Goal: Task Accomplishment & Management: Complete application form

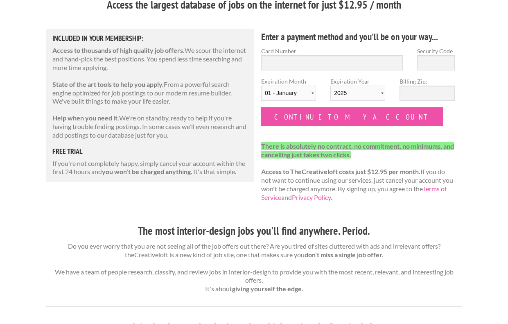
scroll to position [86, 0]
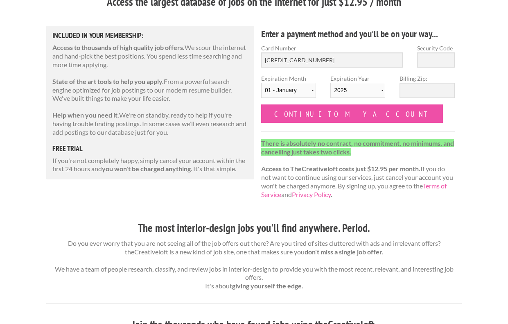
type input "[CREDIT_CARD_NUMBER]"
click at [440, 54] on input "Security Code" at bounding box center [437, 59] width 38 height 15
type input "0"
type input "866"
select select "08"
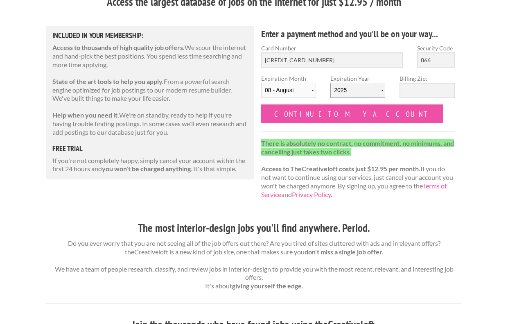
select select "2027"
click at [434, 92] on input "Billing Zip:" at bounding box center [427, 90] width 55 height 15
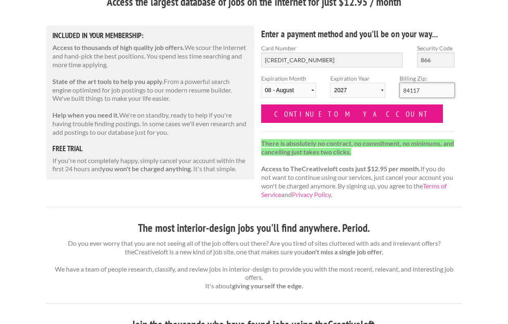
type input "84117"
click at [293, 118] on input "Continue to my account" at bounding box center [352, 113] width 182 height 18
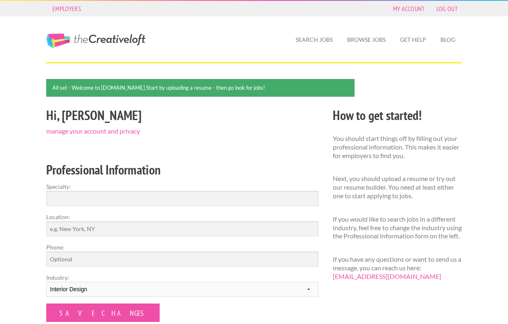
scroll to position [59, 0]
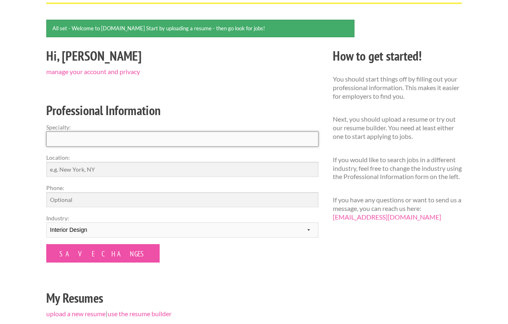
click at [138, 138] on input "Specialty:" at bounding box center [182, 139] width 272 height 15
type input "I"
type input "Junior Designer"
click at [95, 172] on input "Location:" at bounding box center [182, 169] width 272 height 15
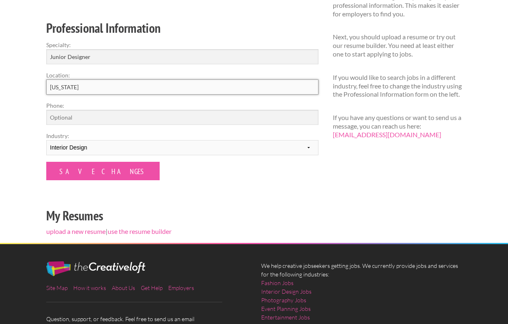
scroll to position [141, 0]
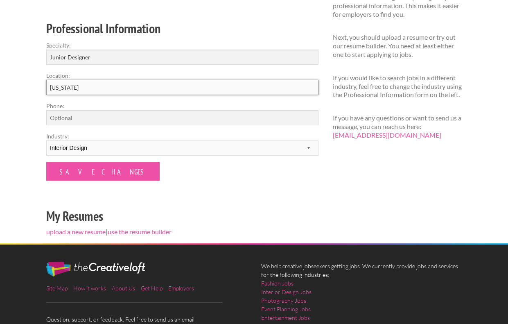
type input "New York"
click at [150, 217] on h2 "My Resumes" at bounding box center [182, 216] width 272 height 18
click at [85, 117] on input "Phone:" at bounding box center [182, 117] width 272 height 15
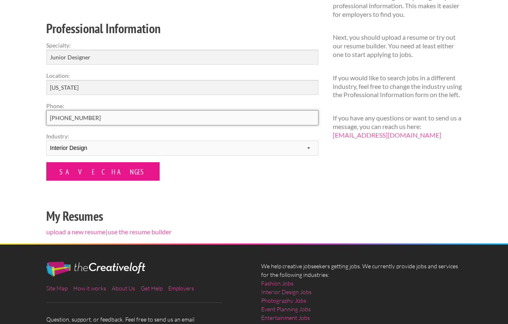
type input "832-292-2020"
click at [70, 164] on input "Save Changes" at bounding box center [102, 171] width 113 height 18
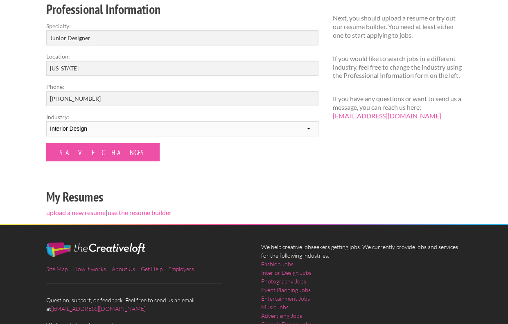
scroll to position [153, 0]
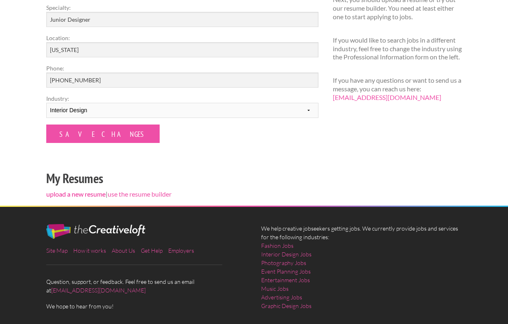
click at [82, 194] on link "upload a new resume" at bounding box center [75, 194] width 59 height 8
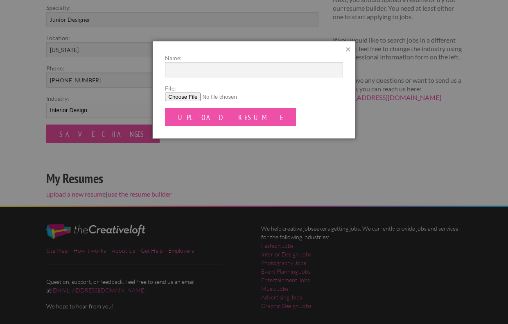
click at [189, 96] on input "File:" at bounding box center [254, 97] width 178 height 9
type input "C:\fakepath\OliviaNovak-Resume.pdf"
click at [216, 102] on form "Name: File: Upload Resume" at bounding box center [254, 90] width 178 height 73
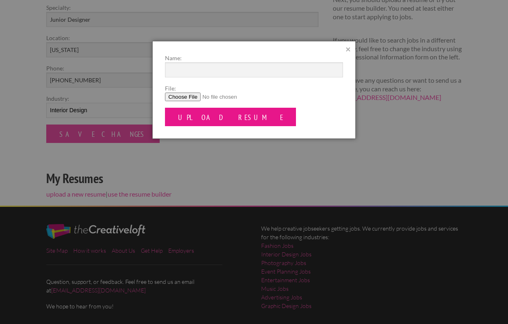
click at [214, 112] on input "Upload Resume" at bounding box center [230, 117] width 131 height 18
type input "Novak_Resume"
click at [212, 116] on input "Upload Resume" at bounding box center [230, 117] width 131 height 18
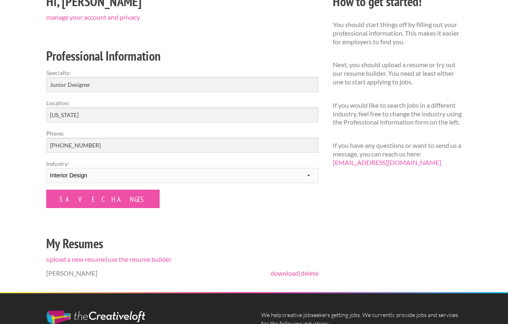
scroll to position [110, 0]
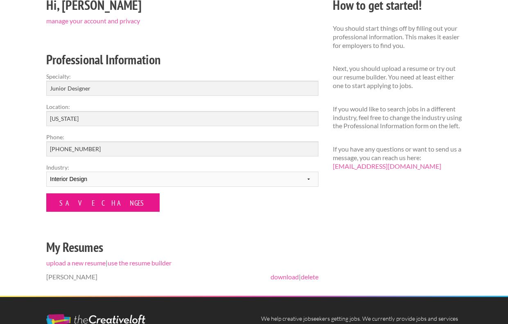
click at [93, 204] on input "Save Changes" at bounding box center [102, 202] width 113 height 18
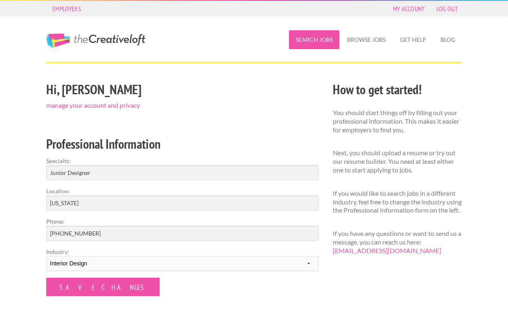
click at [323, 33] on link "Search Jobs" at bounding box center [314, 39] width 50 height 19
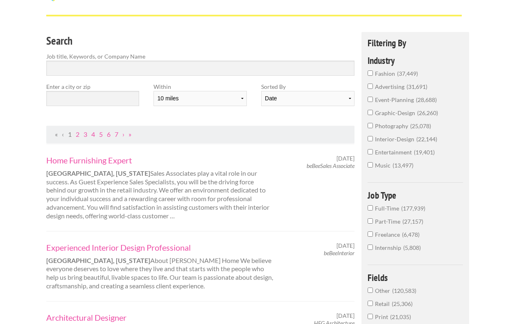
scroll to position [36, 0]
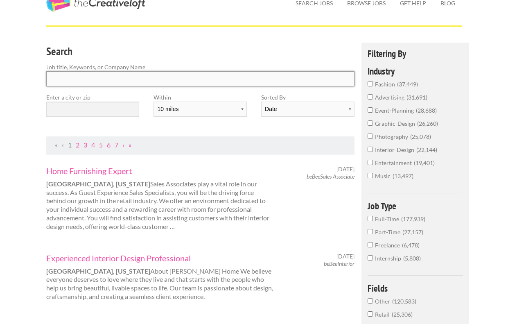
click at [92, 82] on input "Search" at bounding box center [200, 78] width 309 height 15
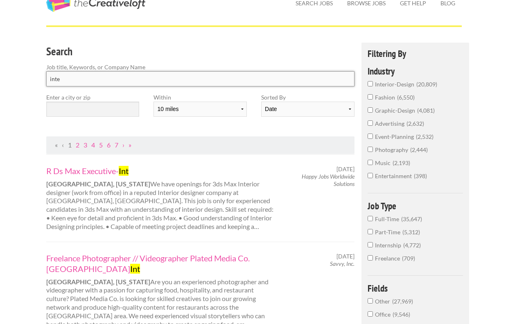
type input "inter"
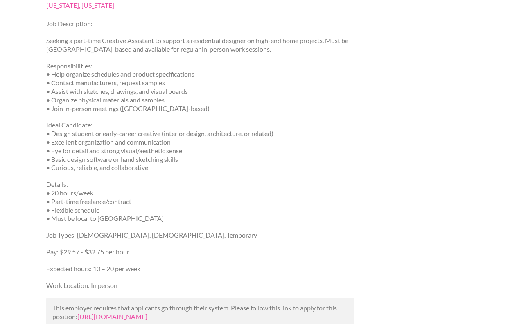
scroll to position [204, 0]
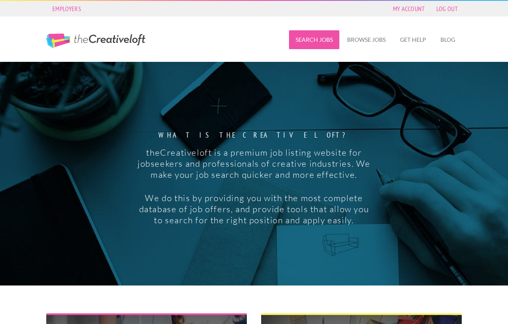
click at [318, 37] on link "Search Jobs" at bounding box center [314, 39] width 50 height 19
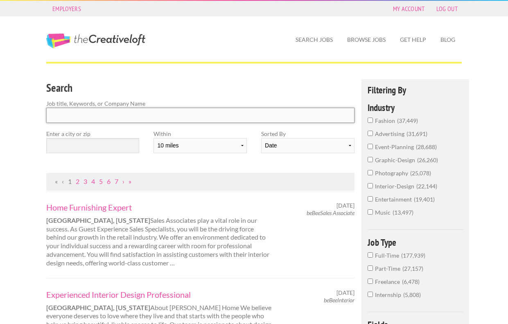
click at [107, 117] on input "Search" at bounding box center [200, 115] width 309 height 15
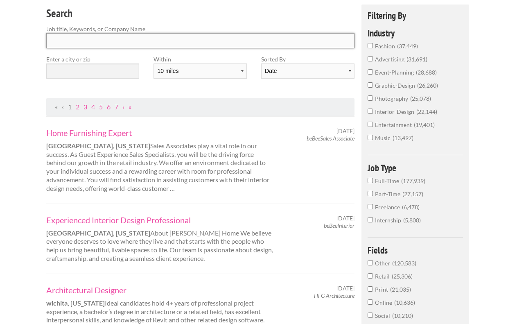
scroll to position [86, 0]
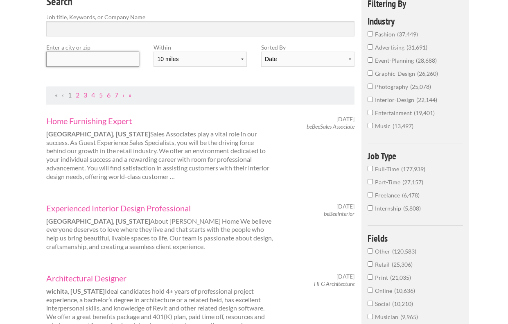
click at [116, 61] on input "text" at bounding box center [92, 59] width 93 height 15
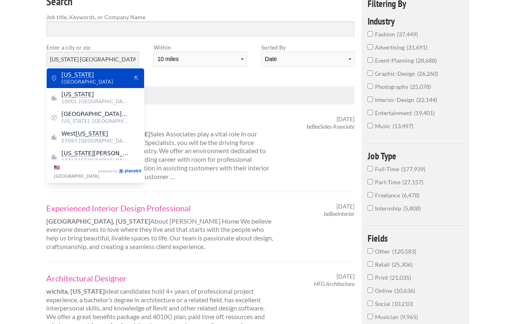
click at [74, 71] on mark "[US_STATE]" at bounding box center [77, 74] width 32 height 7
type input "[US_STATE]"
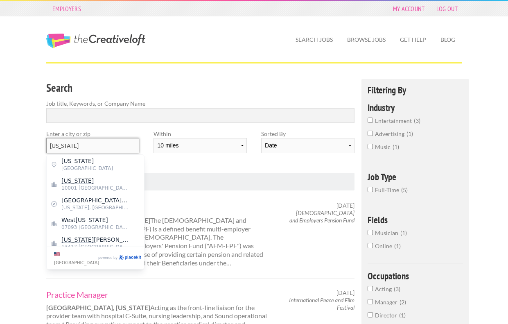
scroll to position [0, 0]
click at [199, 41] on div "Search Jobs Browse Jobs Get Help Blog" at bounding box center [326, 38] width 287 height 45
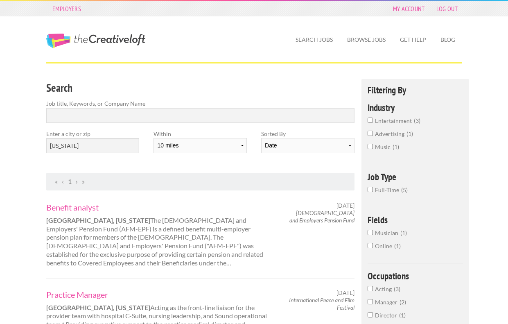
click at [98, 40] on link "The Creative Loft" at bounding box center [95, 41] width 99 height 15
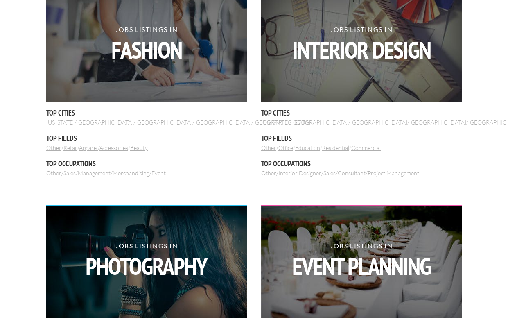
scroll to position [324, 0]
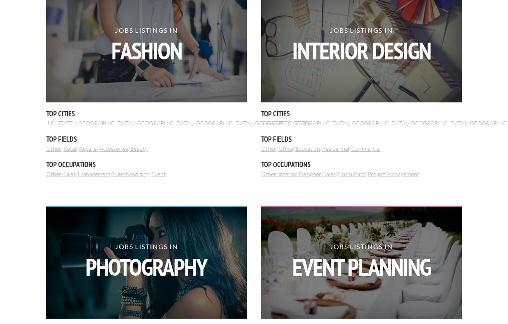
click at [60, 122] on link "[US_STATE]" at bounding box center [60, 123] width 28 height 7
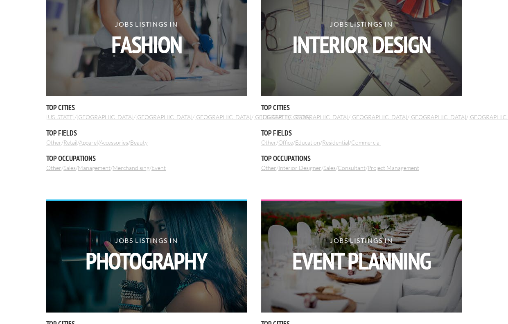
scroll to position [231, 0]
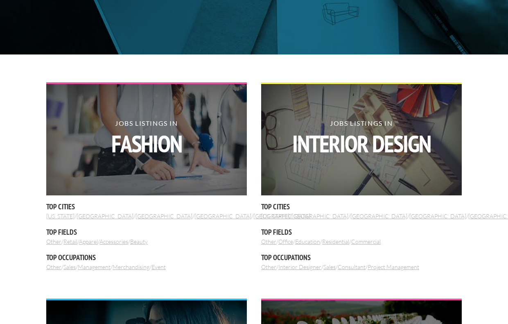
click at [279, 218] on link "[US_STATE]" at bounding box center [275, 216] width 28 height 7
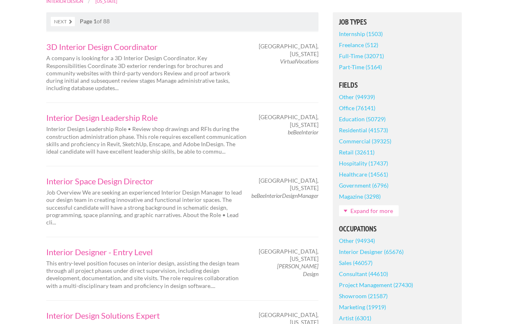
scroll to position [200, 0]
click at [364, 130] on link "Residential (41573)" at bounding box center [363, 130] width 49 height 11
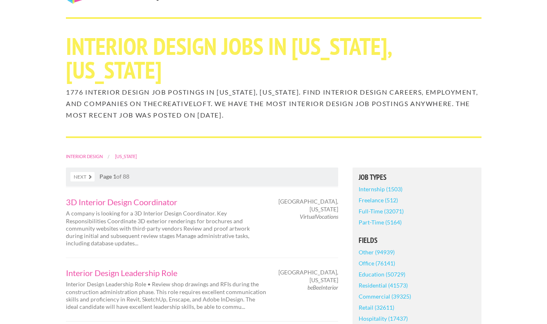
scroll to position [2, 0]
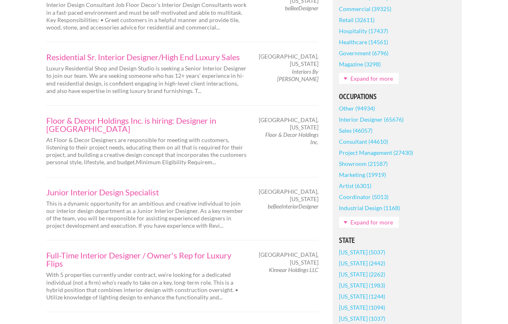
scroll to position [396, 0]
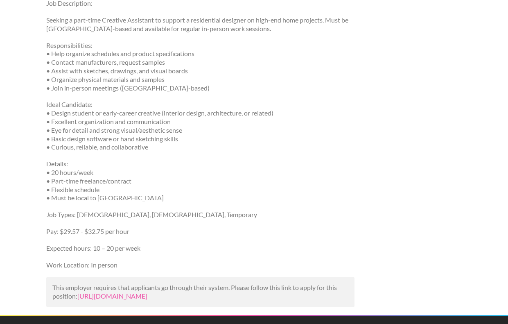
scroll to position [273, 0]
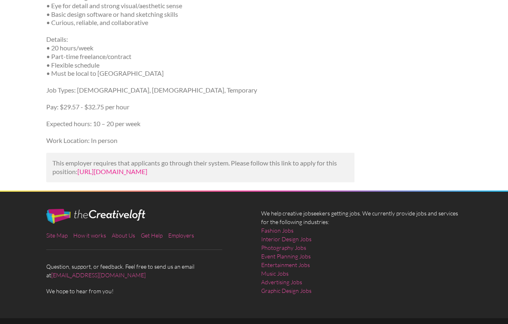
click at [126, 168] on link "[URL][DOMAIN_NAME]" at bounding box center [112, 172] width 70 height 8
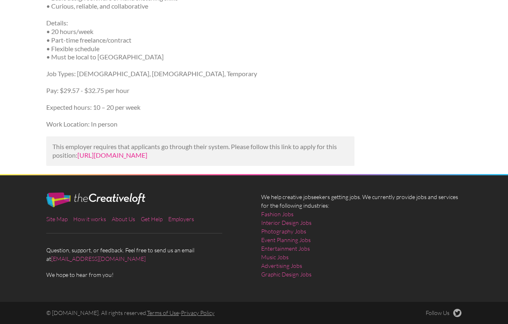
scroll to position [289, 0]
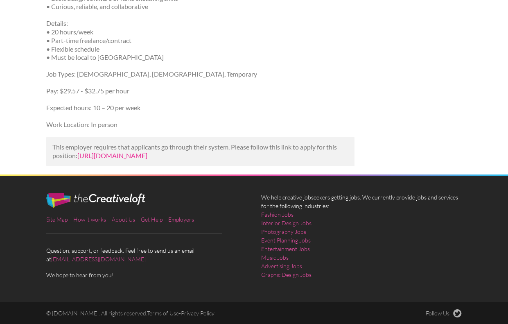
click at [139, 152] on link "[URL][DOMAIN_NAME]" at bounding box center [112, 156] width 70 height 8
